Goal: Transaction & Acquisition: Purchase product/service

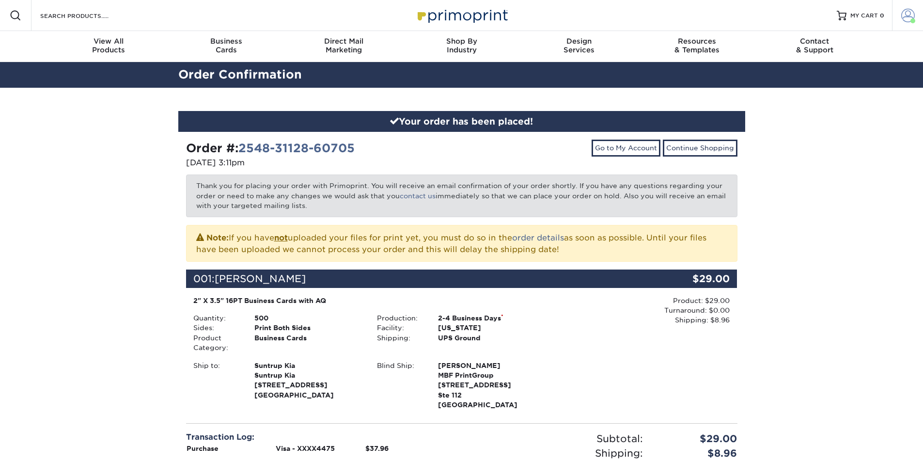
click at [901, 14] on span at bounding box center [908, 16] width 14 height 14
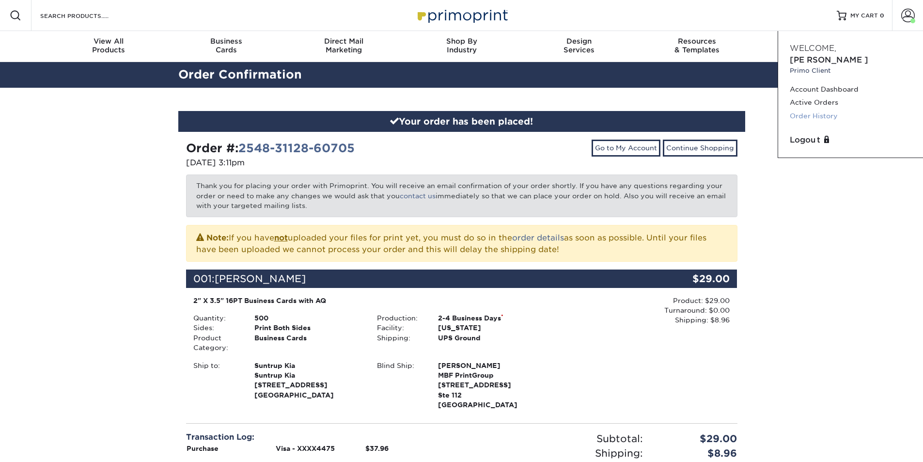
click at [820, 109] on link "Order History" at bounding box center [850, 115] width 122 height 13
click at [817, 109] on link "Order History" at bounding box center [850, 115] width 122 height 13
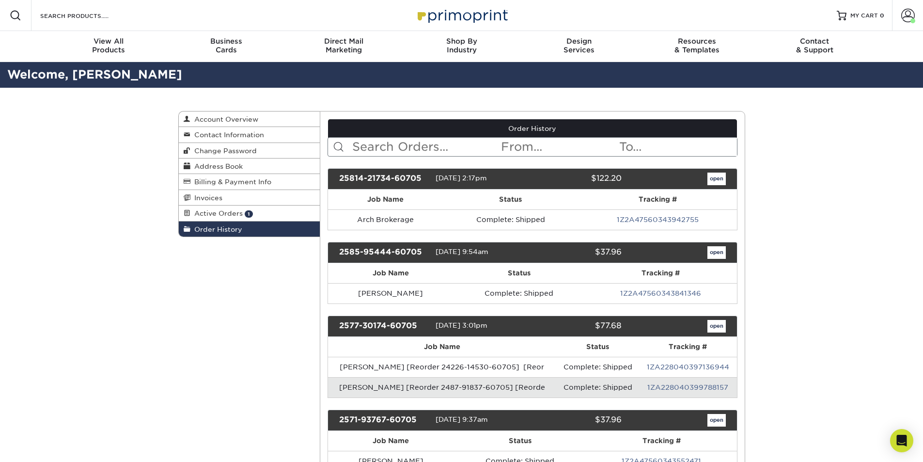
click at [438, 145] on input "text" at bounding box center [425, 147] width 149 height 18
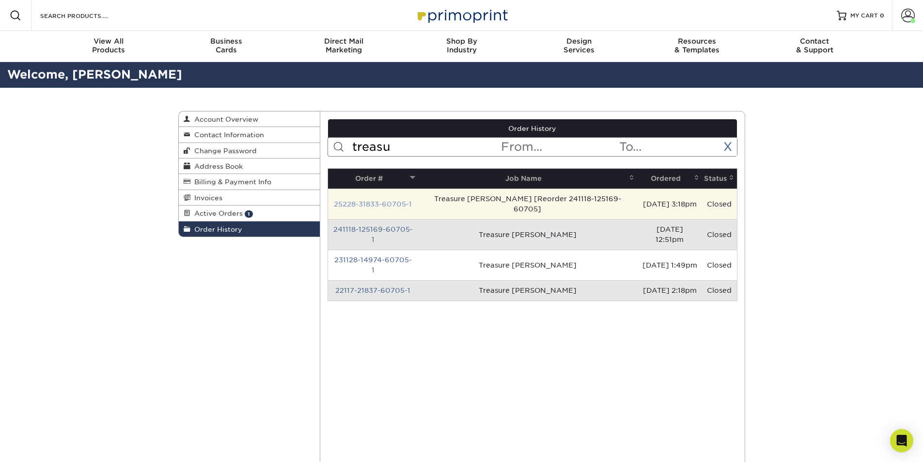
type input "treasu"
click at [404, 200] on link "25228-31833-60705-1" at bounding box center [373, 204] width 78 height 8
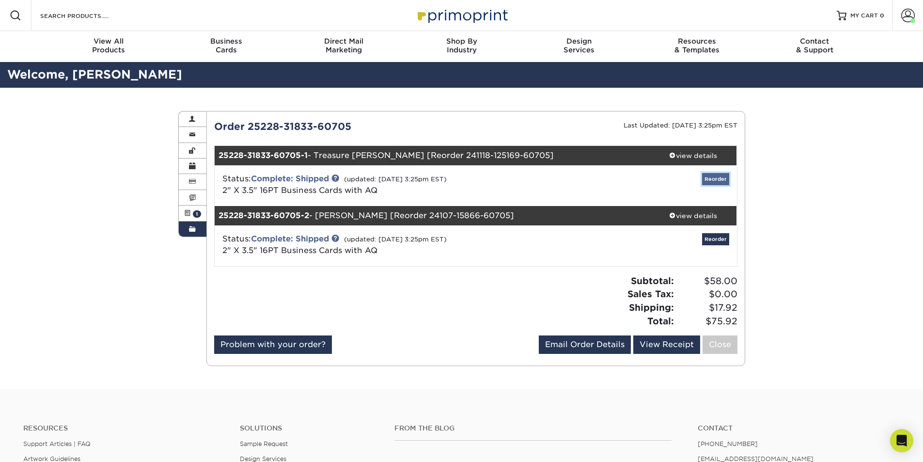
click at [712, 179] on link "Reorder" at bounding box center [715, 179] width 27 height 12
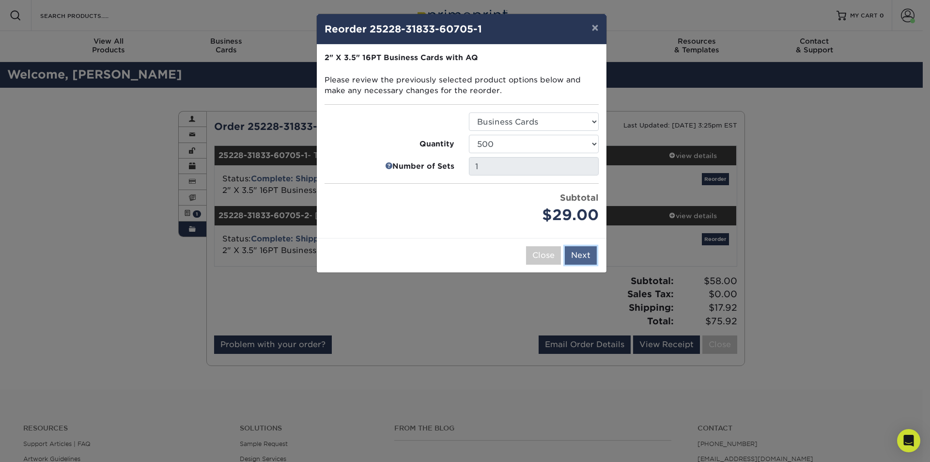
click at [582, 251] on button "Next" at bounding box center [581, 255] width 32 height 18
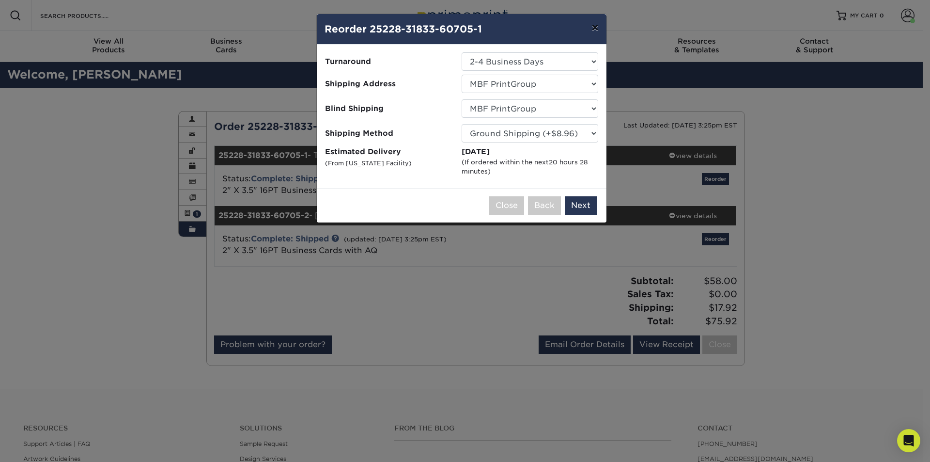
click at [589, 28] on button "×" at bounding box center [595, 27] width 22 height 27
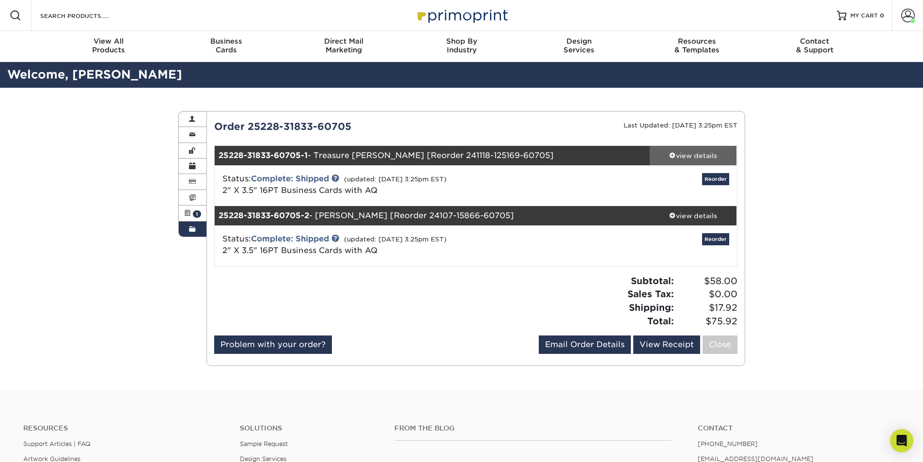
click at [684, 156] on div "view details" at bounding box center [693, 156] width 87 height 10
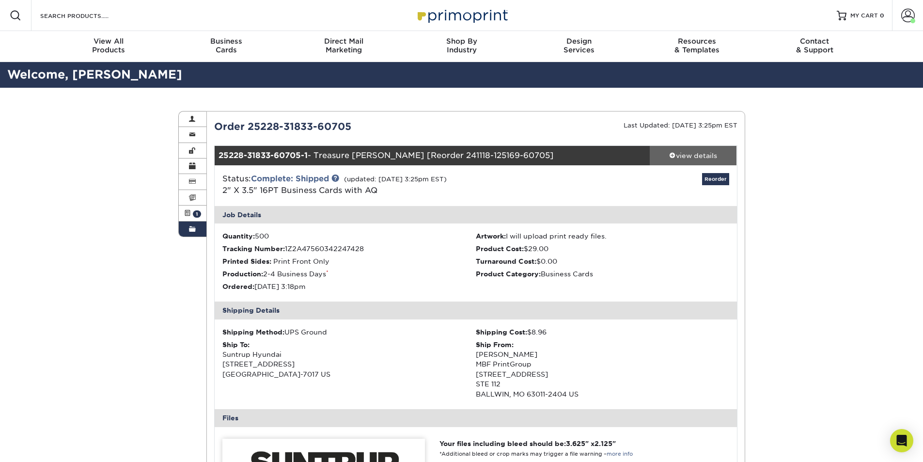
click at [684, 156] on div "view details" at bounding box center [693, 156] width 87 height 10
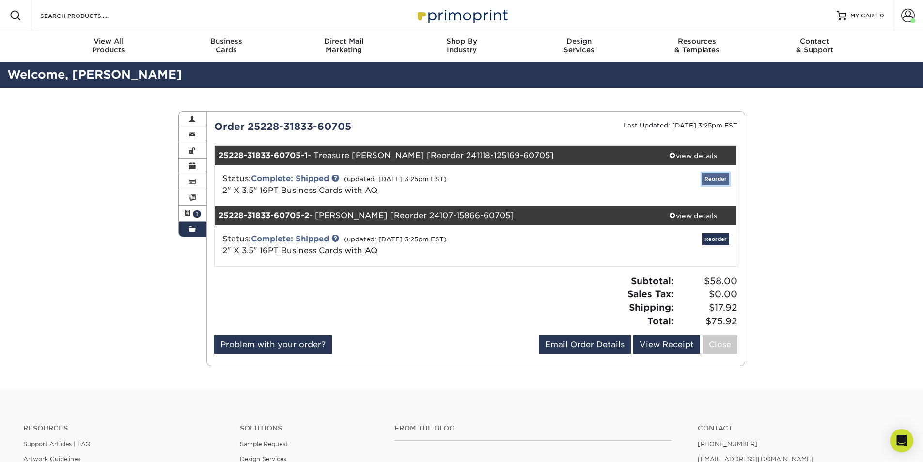
click at [713, 175] on link "Reorder" at bounding box center [715, 179] width 27 height 12
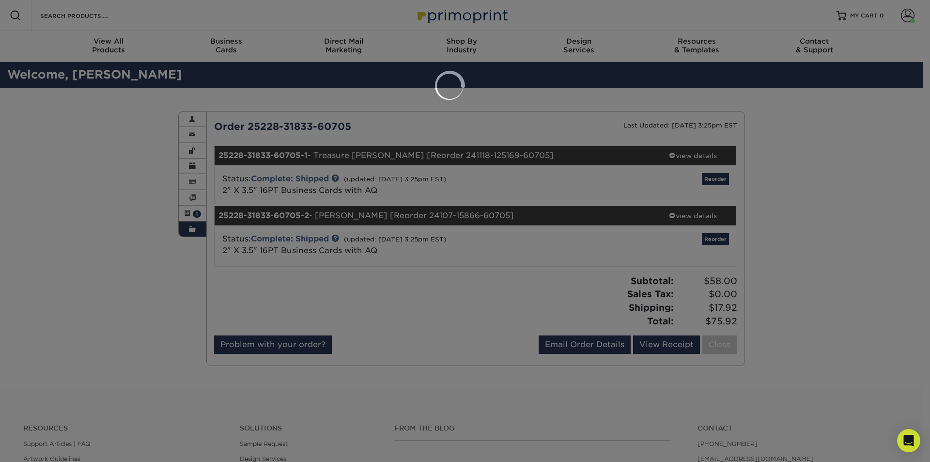
select select "182224"
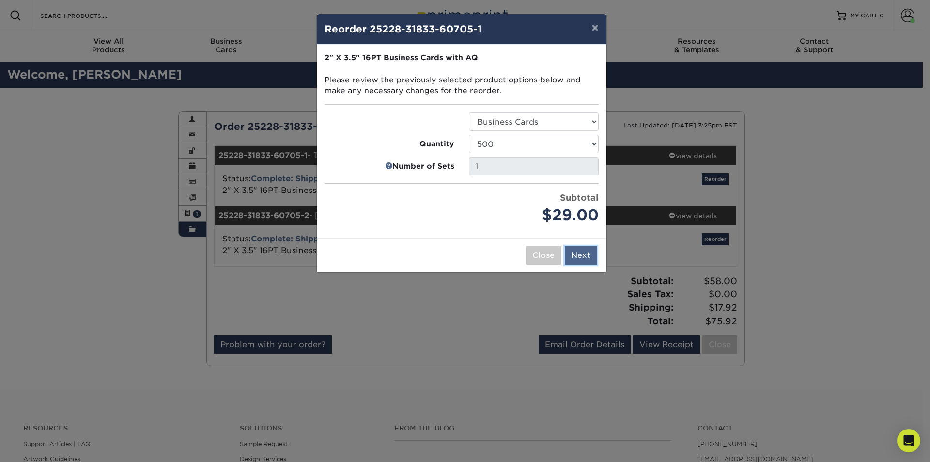
click at [577, 255] on button "Next" at bounding box center [581, 255] width 32 height 18
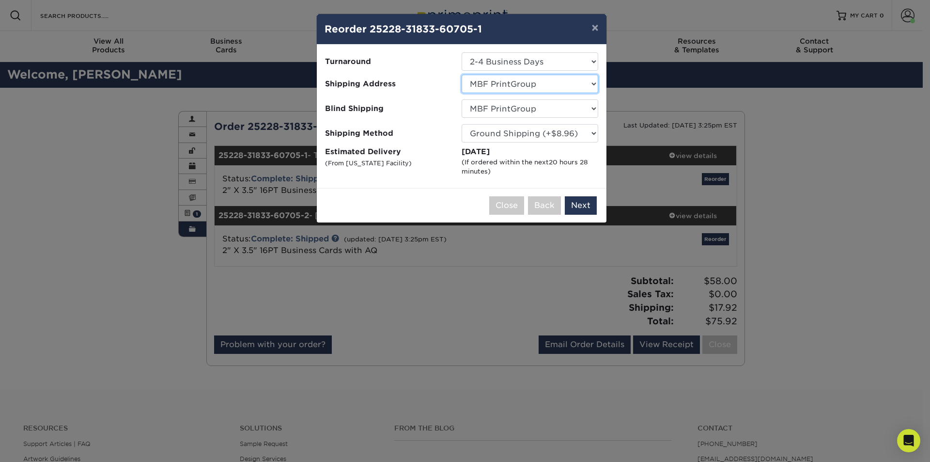
click at [512, 85] on select "Select One 5k Print Consultants Arch Brokerage Blake Lawrence BMW of West St. L…" at bounding box center [530, 84] width 137 height 18
select select "188633"
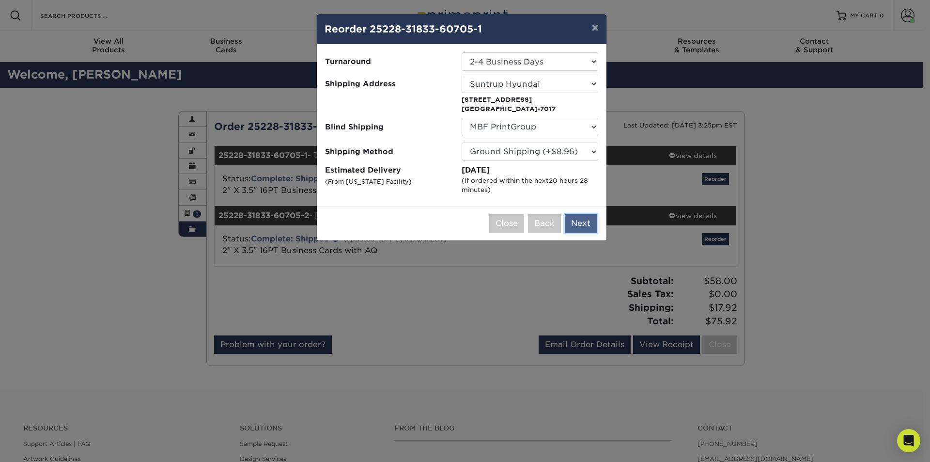
click at [578, 225] on button "Next" at bounding box center [581, 223] width 32 height 18
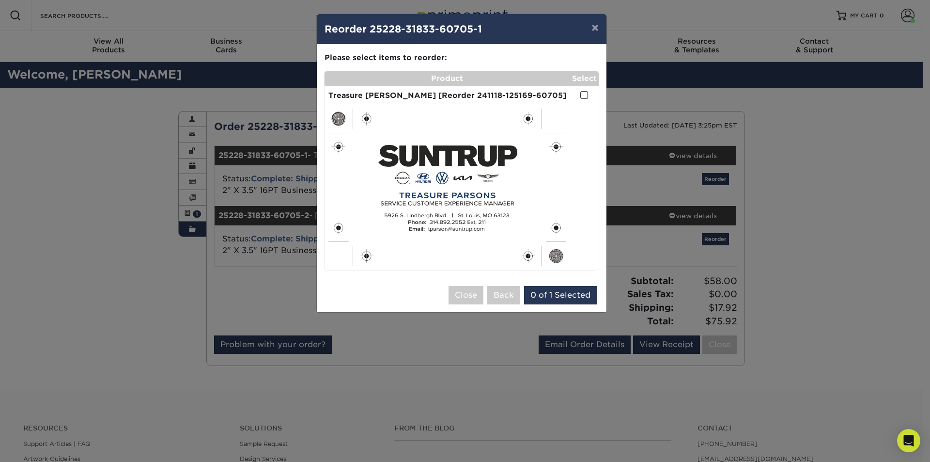
click at [579, 94] on td at bounding box center [584, 95] width 29 height 19
click at [582, 95] on span at bounding box center [584, 95] width 8 height 9
click at [0, 0] on input "checkbox" at bounding box center [0, 0] width 0 height 0
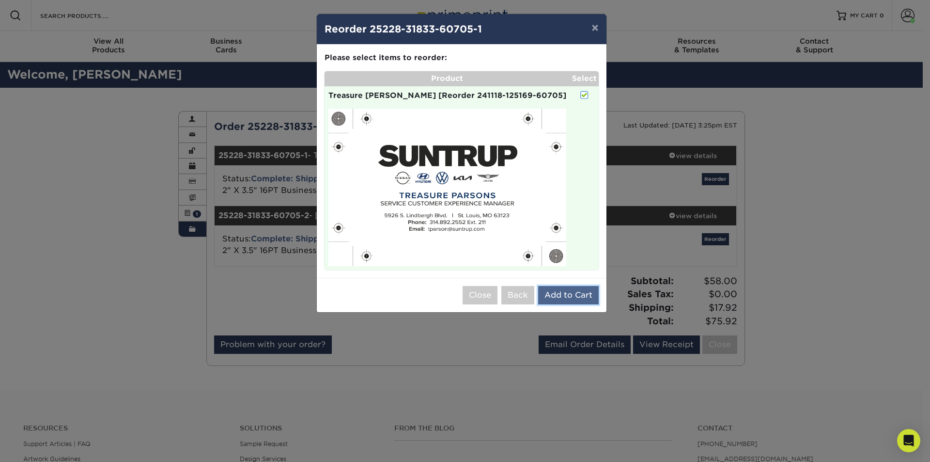
click at [586, 299] on button "Add to Cart" at bounding box center [568, 295] width 61 height 18
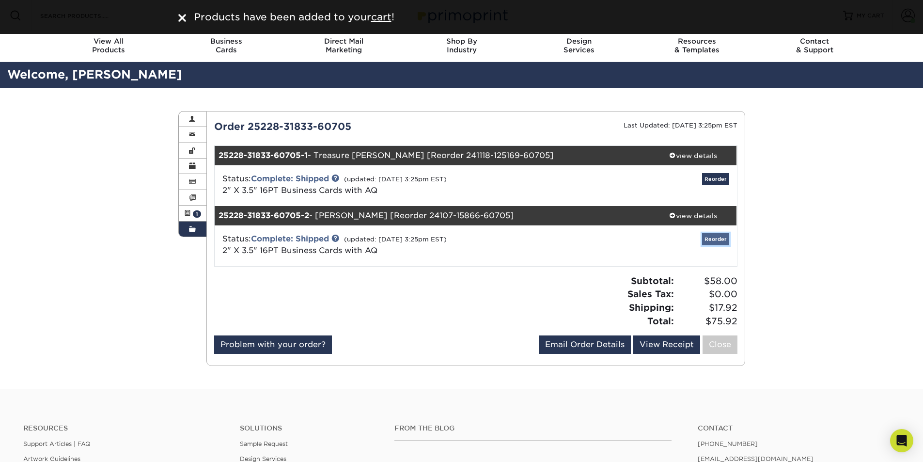
click at [718, 241] on link "Reorder" at bounding box center [715, 239] width 27 height 12
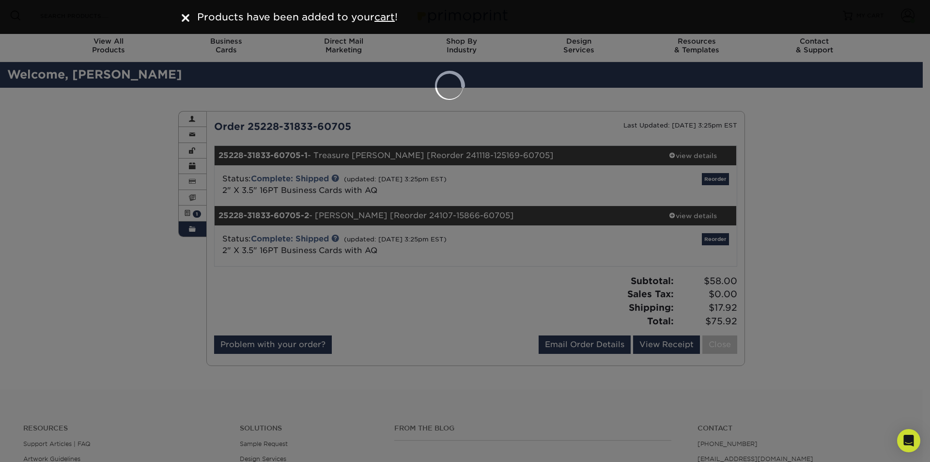
select select "182224"
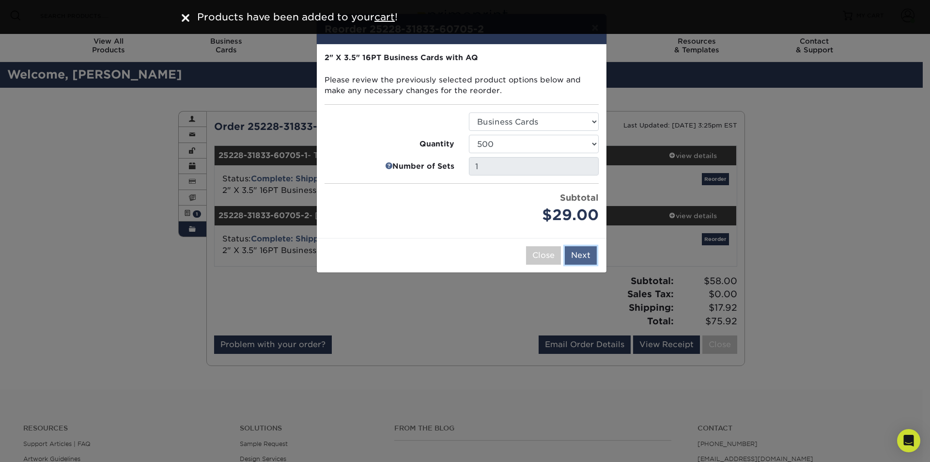
click at [571, 255] on button "Next" at bounding box center [581, 255] width 32 height 18
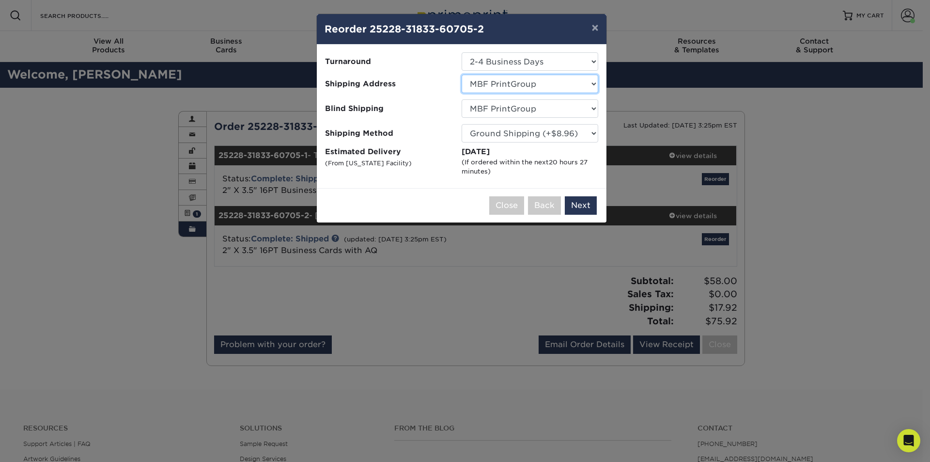
click at [516, 86] on select "Select One 5k Print Consultants Arch Brokerage Blake Lawrence BMW of West St. L…" at bounding box center [530, 84] width 137 height 18
select select "188633"
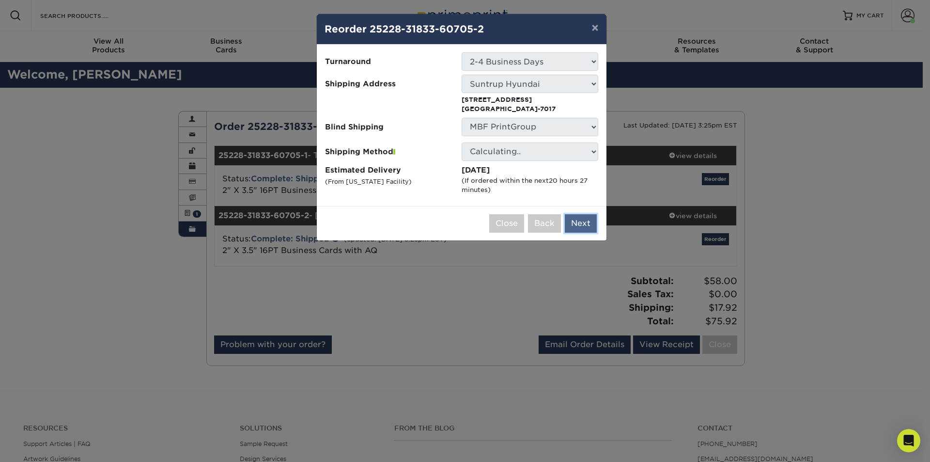
click at [577, 222] on button "Next" at bounding box center [581, 223] width 32 height 18
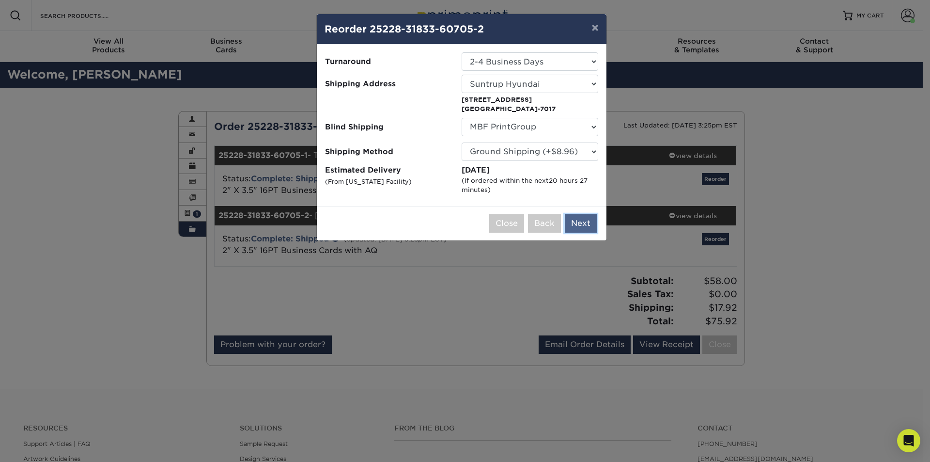
click at [576, 219] on button "Next" at bounding box center [581, 223] width 32 height 18
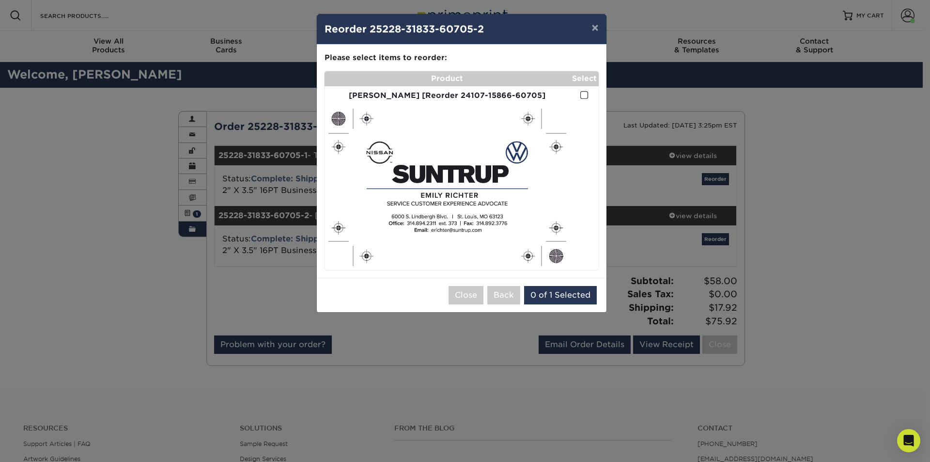
click at [583, 93] on span at bounding box center [584, 95] width 8 height 9
click at [0, 0] on input "checkbox" at bounding box center [0, 0] width 0 height 0
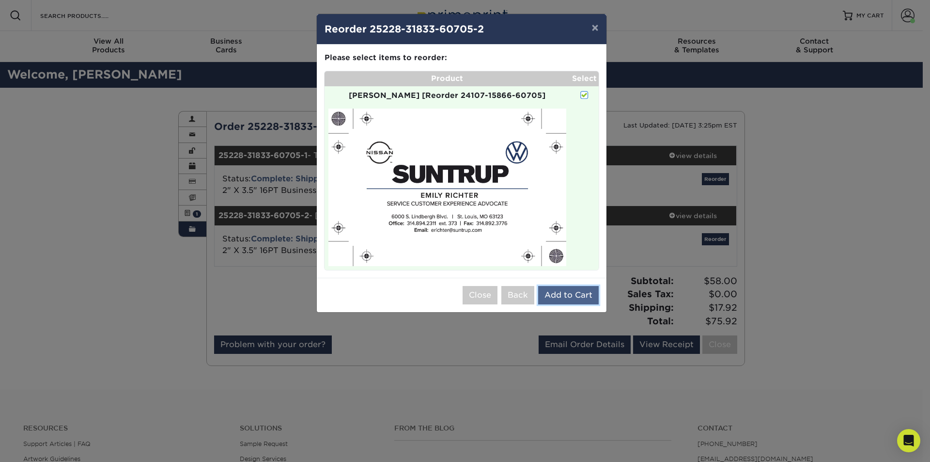
click at [579, 296] on button "Add to Cart" at bounding box center [568, 295] width 61 height 18
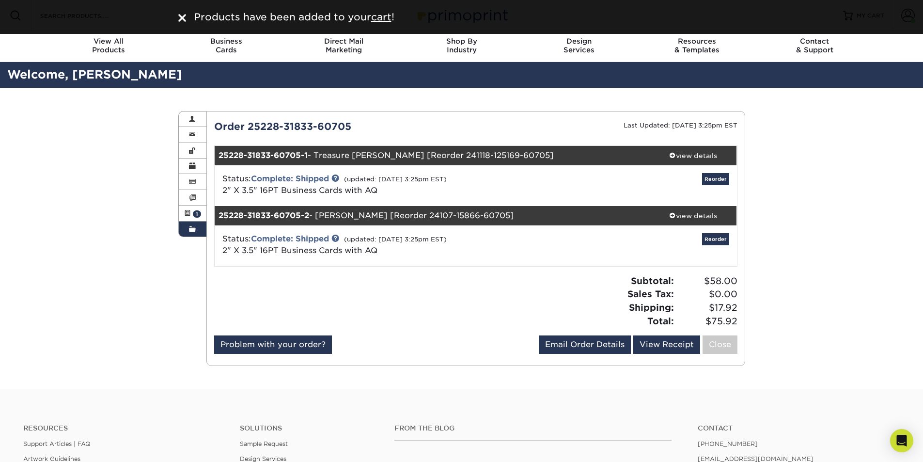
click at [857, 15] on div "Products have been added to your cart !" at bounding box center [461, 17] width 923 height 34
click at [380, 17] on u "cart" at bounding box center [381, 17] width 20 height 12
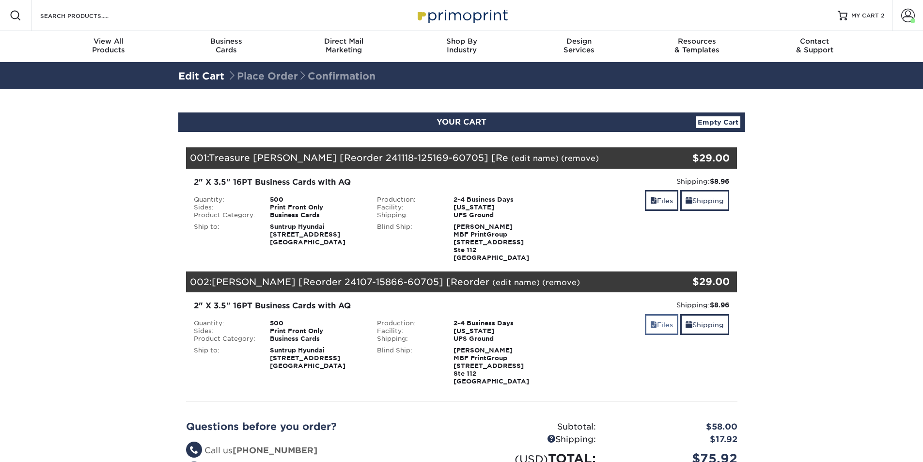
scroll to position [242, 0]
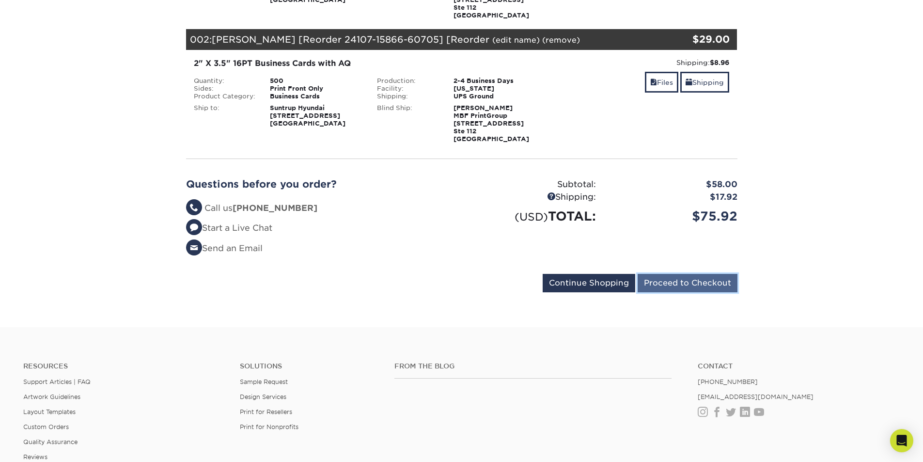
click at [655, 283] on input "Proceed to Checkout" at bounding box center [687, 283] width 100 height 18
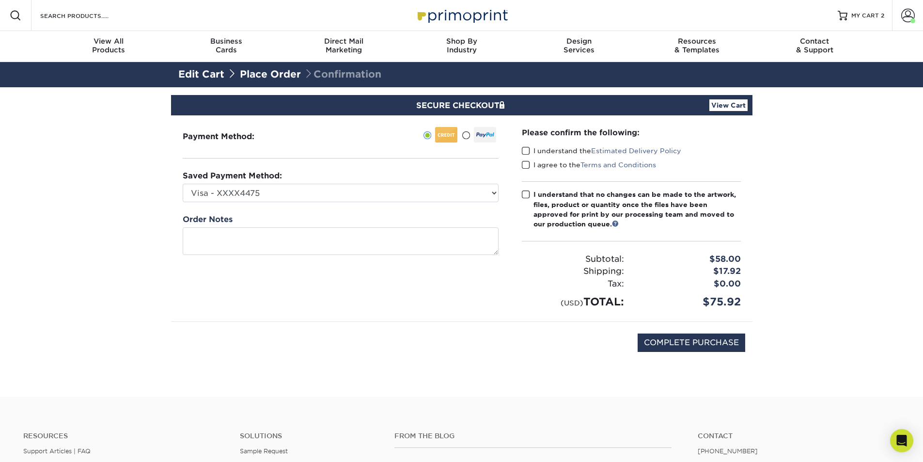
click at [523, 148] on span at bounding box center [526, 150] width 8 height 9
click at [0, 0] on input "I understand the Estimated Delivery Policy" at bounding box center [0, 0] width 0 height 0
click at [524, 165] on span at bounding box center [526, 164] width 8 height 9
click at [0, 0] on input "I agree to the Terms and Conditions" at bounding box center [0, 0] width 0 height 0
click at [525, 193] on span at bounding box center [526, 194] width 8 height 9
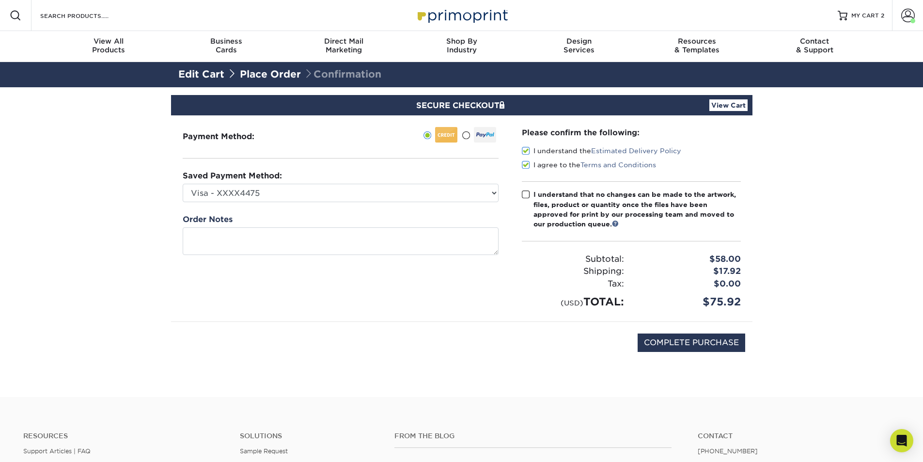
click at [0, 0] on input "I understand that no changes can be made to the artwork, files, product or quan…" at bounding box center [0, 0] width 0 height 0
click at [669, 347] on input "COMPLETE PURCHASE" at bounding box center [691, 342] width 108 height 18
type input "PROCESSING, PLEASE WAIT..."
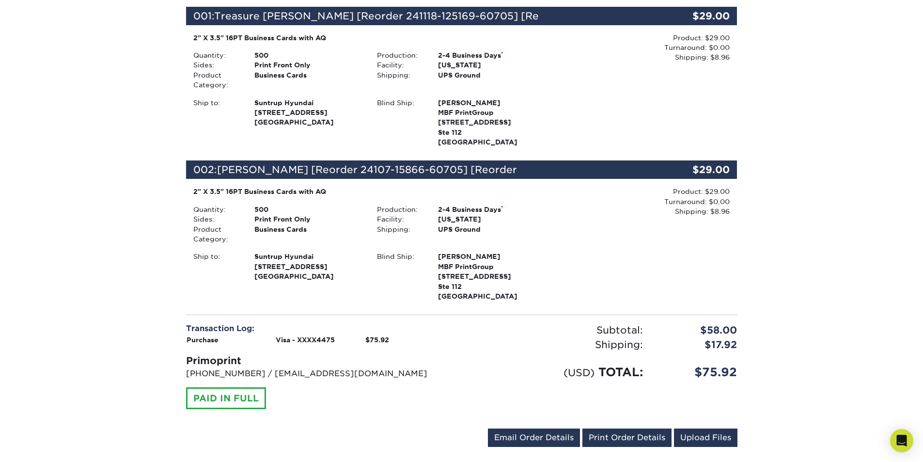
scroll to position [436, 0]
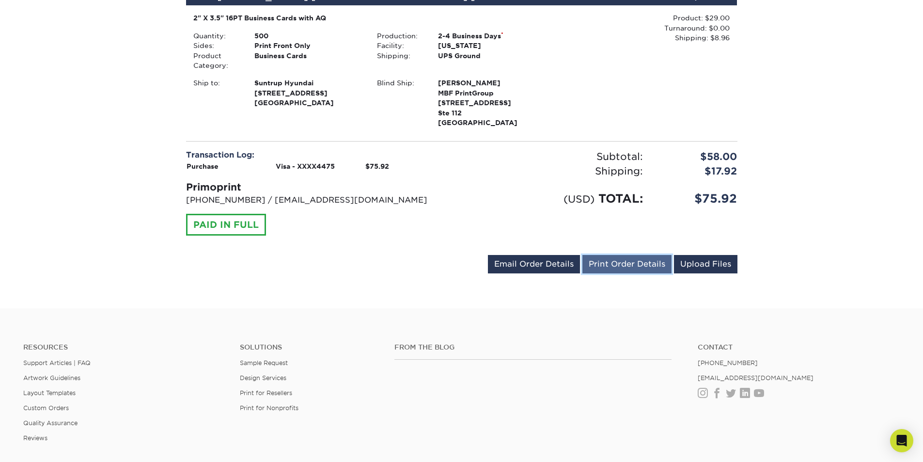
click at [632, 264] on link "Print Order Details" at bounding box center [626, 264] width 89 height 18
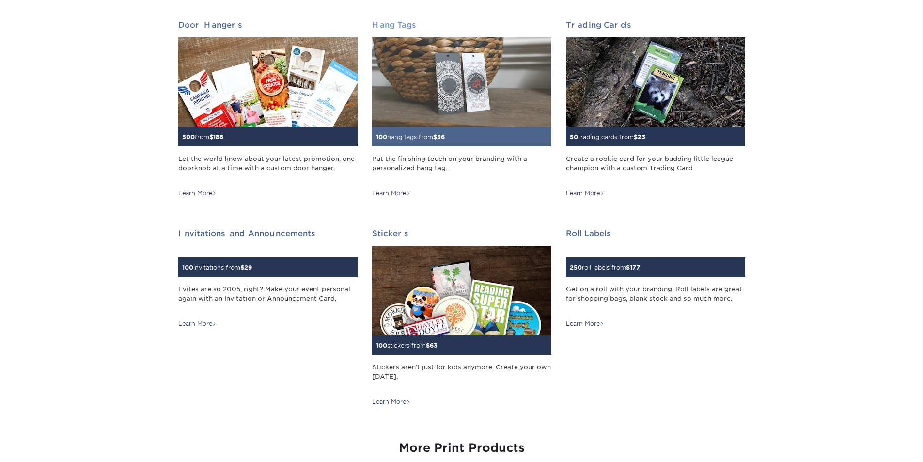
scroll to position [823, 0]
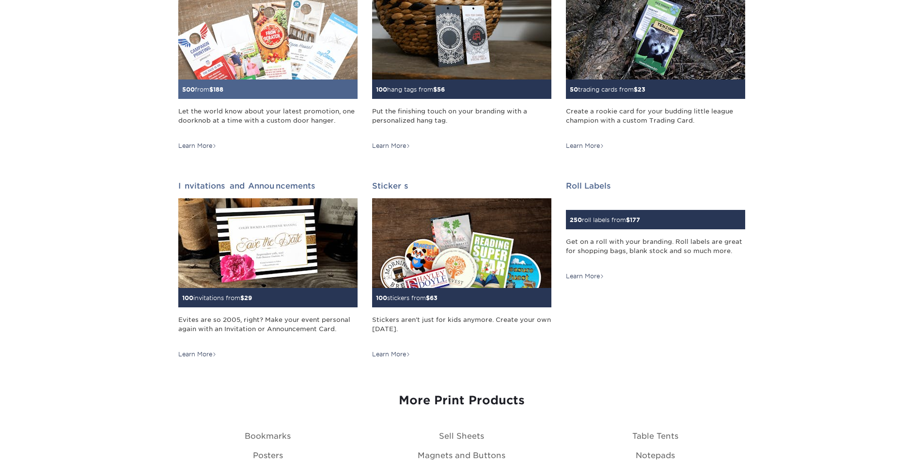
click at [253, 69] on img at bounding box center [267, 35] width 179 height 90
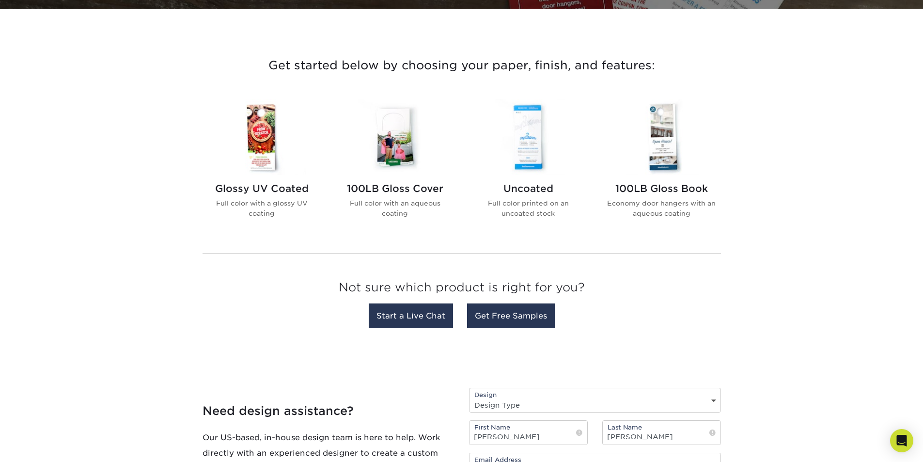
scroll to position [339, 0]
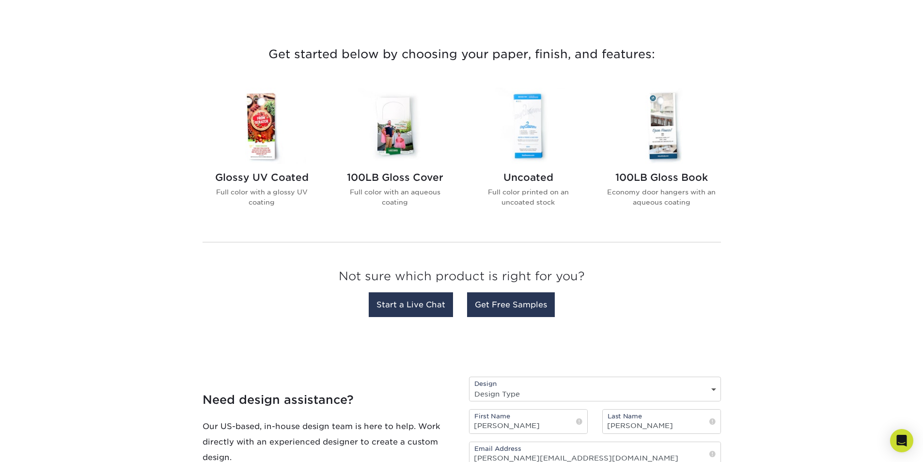
click at [541, 133] on img at bounding box center [528, 126] width 110 height 76
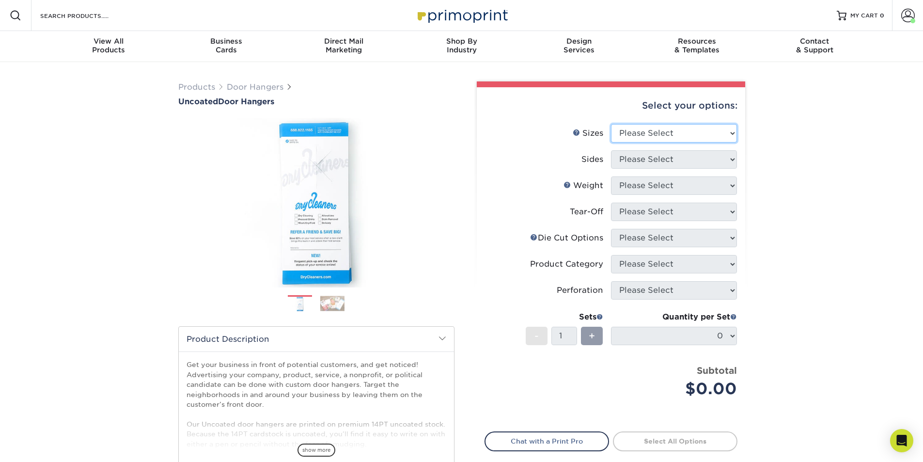
click at [642, 129] on select "Please Select 3.5" x 8.5" 3.5" x 11" 4" x 7" 4.25" x 11" 4.25" x 11"" at bounding box center [674, 133] width 126 height 18
select select "3.50x8.50"
click at [611, 124] on select "Please Select 3.5" x 8.5" 3.5" x 11" 4" x 7" 4.25" x 11" 4.25" x 11"" at bounding box center [674, 133] width 126 height 18
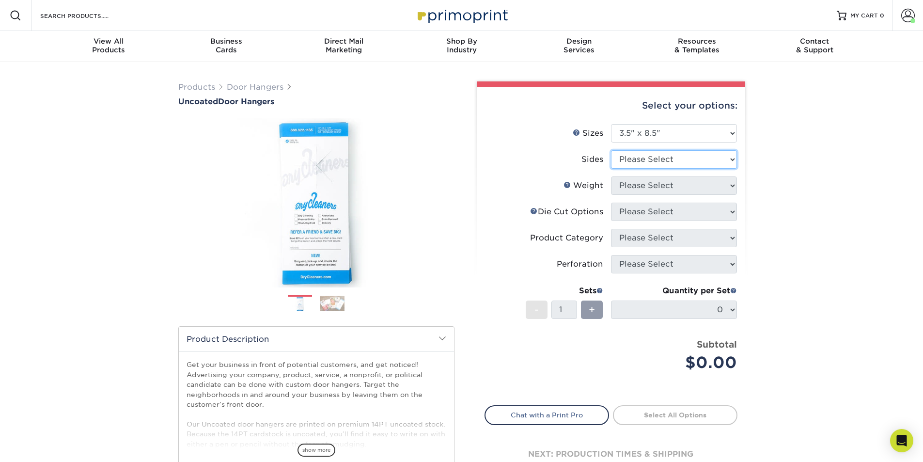
click at [641, 166] on select "Please Select Print Both Sides Print Front Only" at bounding box center [674, 159] width 126 height 18
select select "13abbda7-1d64-4f25-8bb2-c179b224825d"
click at [611, 150] on select "Please Select Print Both Sides Print Front Only" at bounding box center [674, 159] width 126 height 18
click at [640, 186] on select "Please Select 14PT 16PT 14PT Uncoated" at bounding box center [674, 185] width 126 height 18
select select "14PT Uncoated"
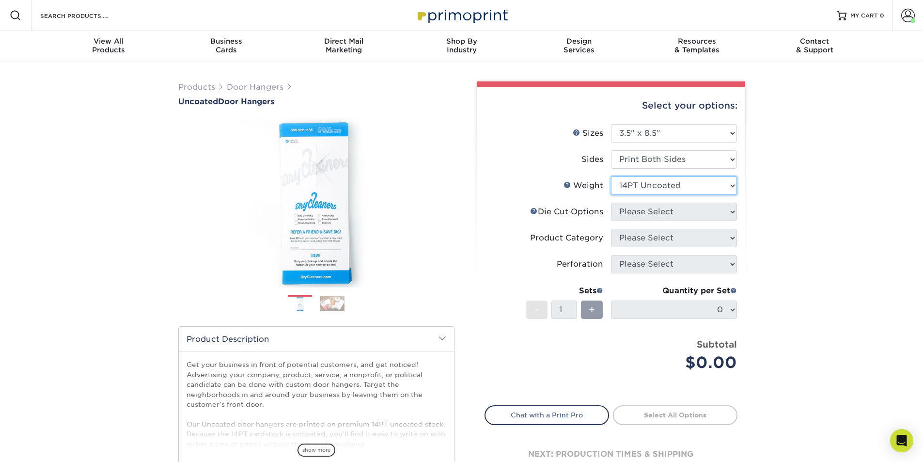
click at [611, 176] on select "Please Select 14PT 16PT 14PT Uncoated" at bounding box center [674, 185] width 126 height 18
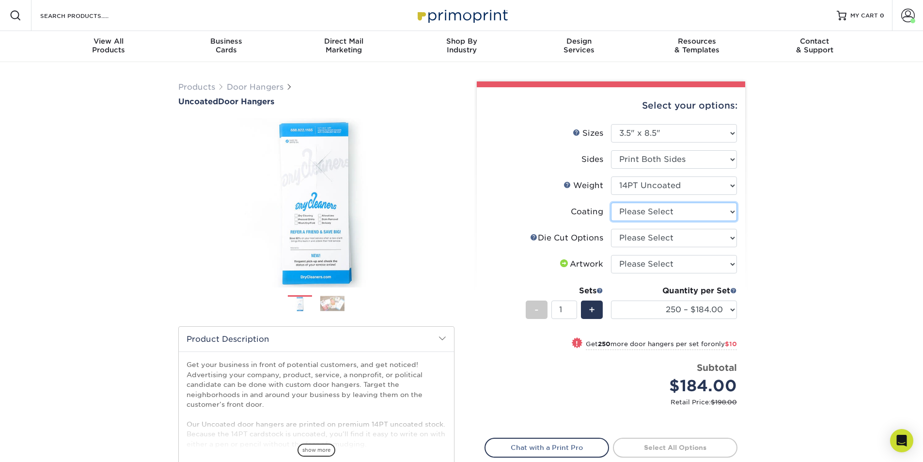
click at [651, 213] on select at bounding box center [674, 211] width 126 height 18
select select "3e7618de-abca-4bda-9f97-8b9129e913d8"
click at [611, 202] on select at bounding box center [674, 211] width 126 height 18
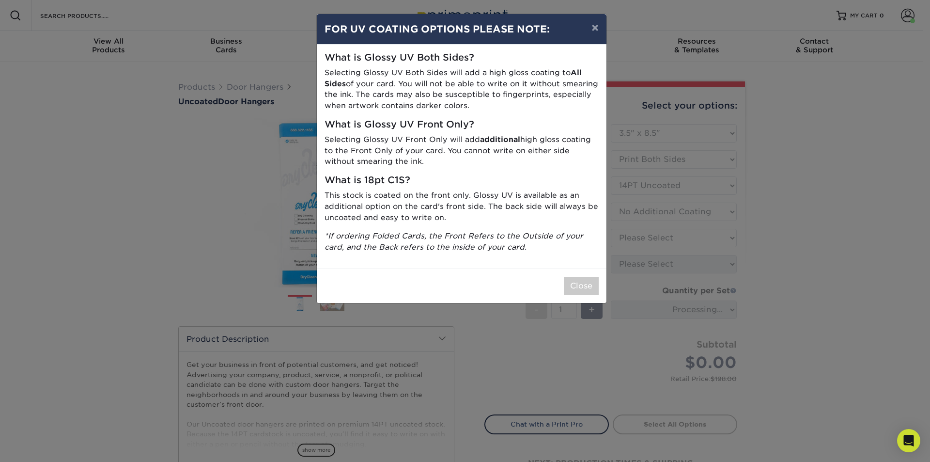
click at [651, 240] on div "× FOR UV COATING OPTIONS PLEASE NOTE: What is Glossy UV Both Sides? Selecting G…" at bounding box center [465, 231] width 930 height 462
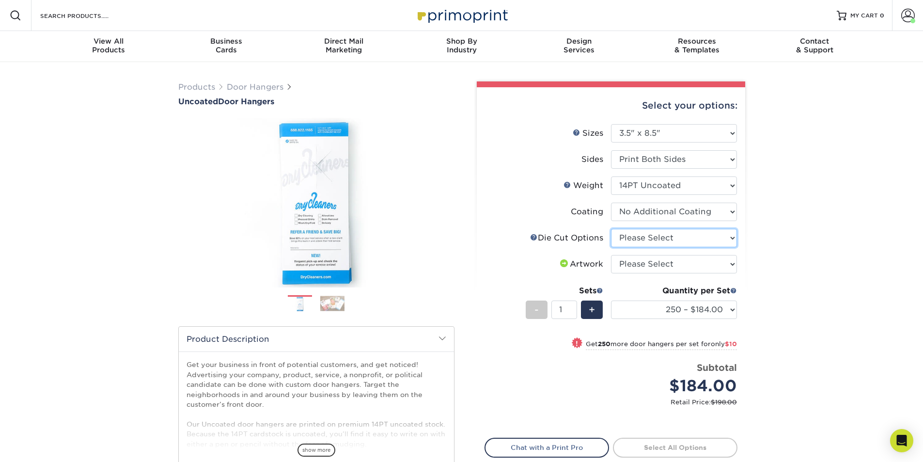
click at [657, 237] on select "Please Select Standard Die Cut Arch Die Cut Starburst Die Cut" at bounding box center [674, 238] width 126 height 18
select select "fe6a4ed8-5803-433c-b773-a25a7b955e98"
click at [611, 229] on select "Please Select Standard Die Cut Arch Die Cut Starburst Die Cut" at bounding box center [674, 238] width 126 height 18
click at [657, 265] on select "Please Select I will upload files I need a design - $100" at bounding box center [674, 264] width 126 height 18
select select "upload"
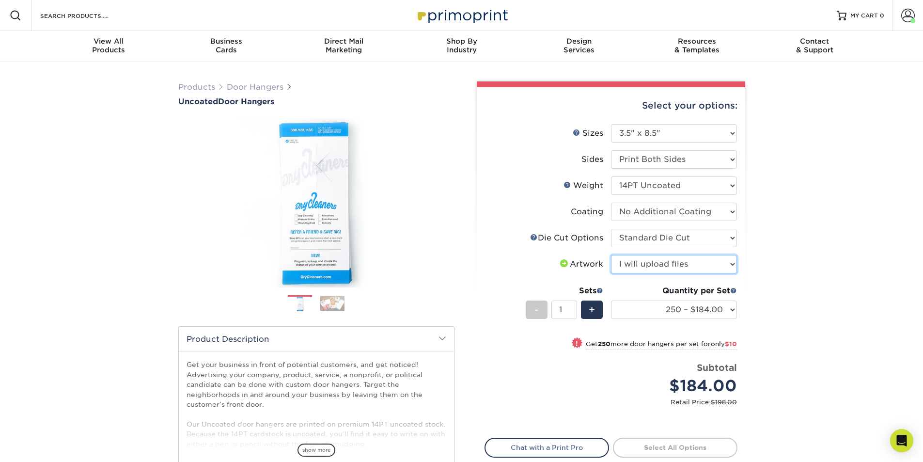
click at [611, 255] on select "Please Select I will upload files I need a design - $100" at bounding box center [674, 264] width 126 height 18
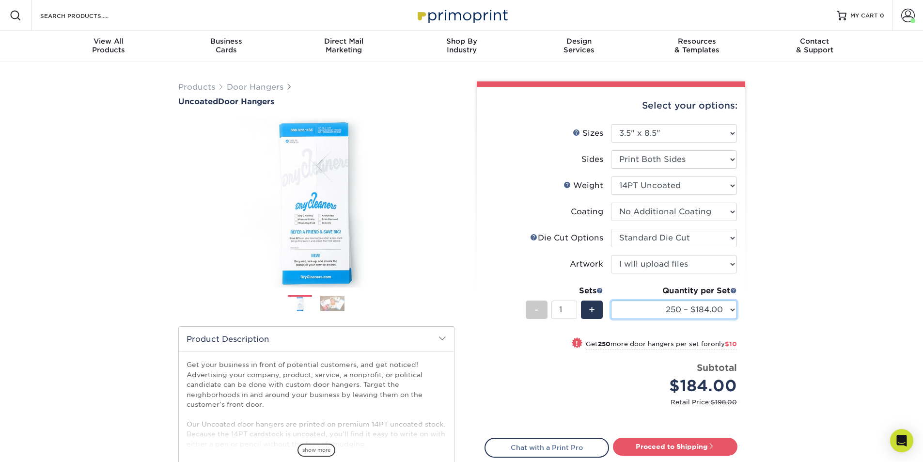
click at [660, 306] on select "250 – $184.00 500 – $194.00 1000 – $217.00 2500 – $333.00 5000 – $537.00 10000 …" at bounding box center [674, 309] width 126 height 18
select select "1000 – $217.00"
click at [611, 300] on select "250 – $184.00 500 – $194.00 1000 – $217.00 2500 – $333.00 5000 – $537.00 10000 …" at bounding box center [674, 309] width 126 height 18
